Goal: Task Accomplishment & Management: Use online tool/utility

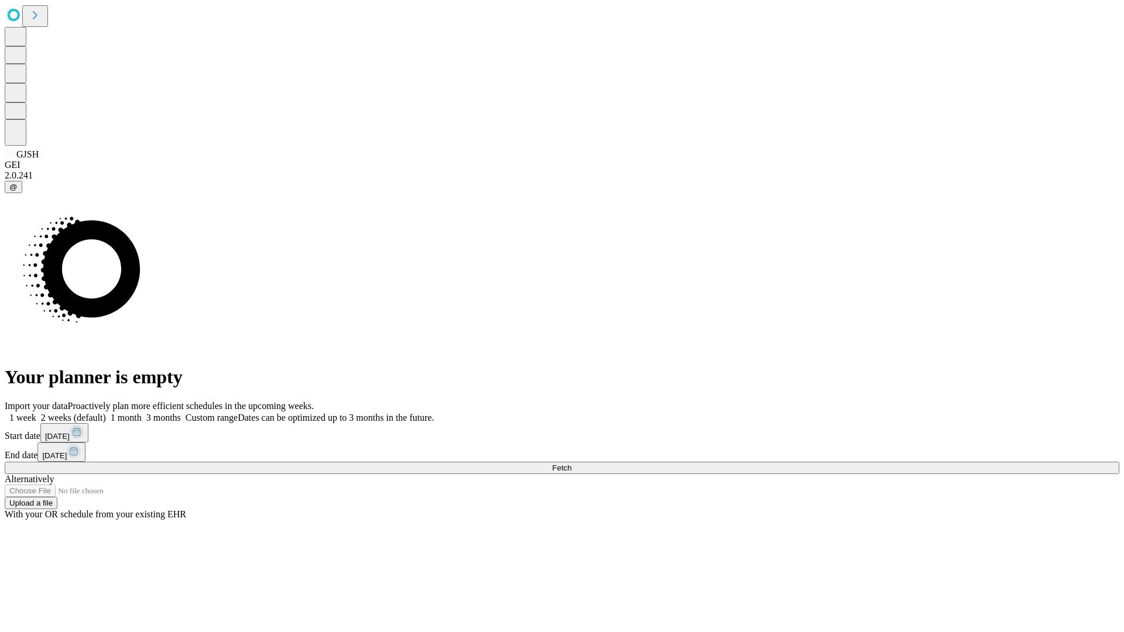
click at [571, 464] on span "Fetch" at bounding box center [561, 468] width 19 height 9
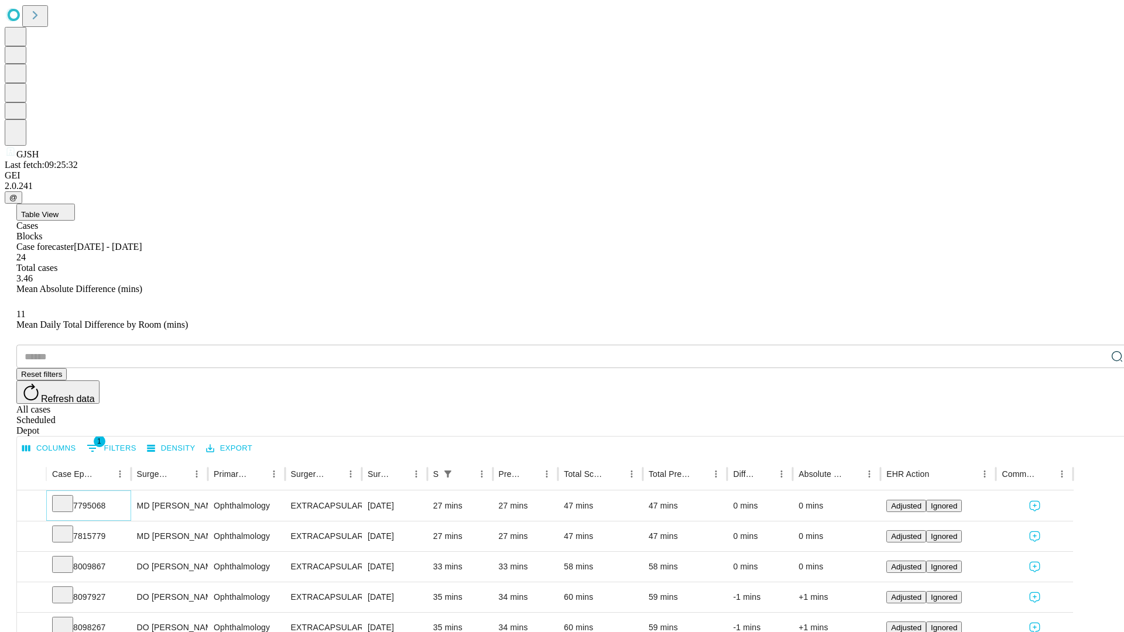
click at [68, 497] on icon at bounding box center [63, 503] width 12 height 12
